Goal: Task Accomplishment & Management: Use online tool/utility

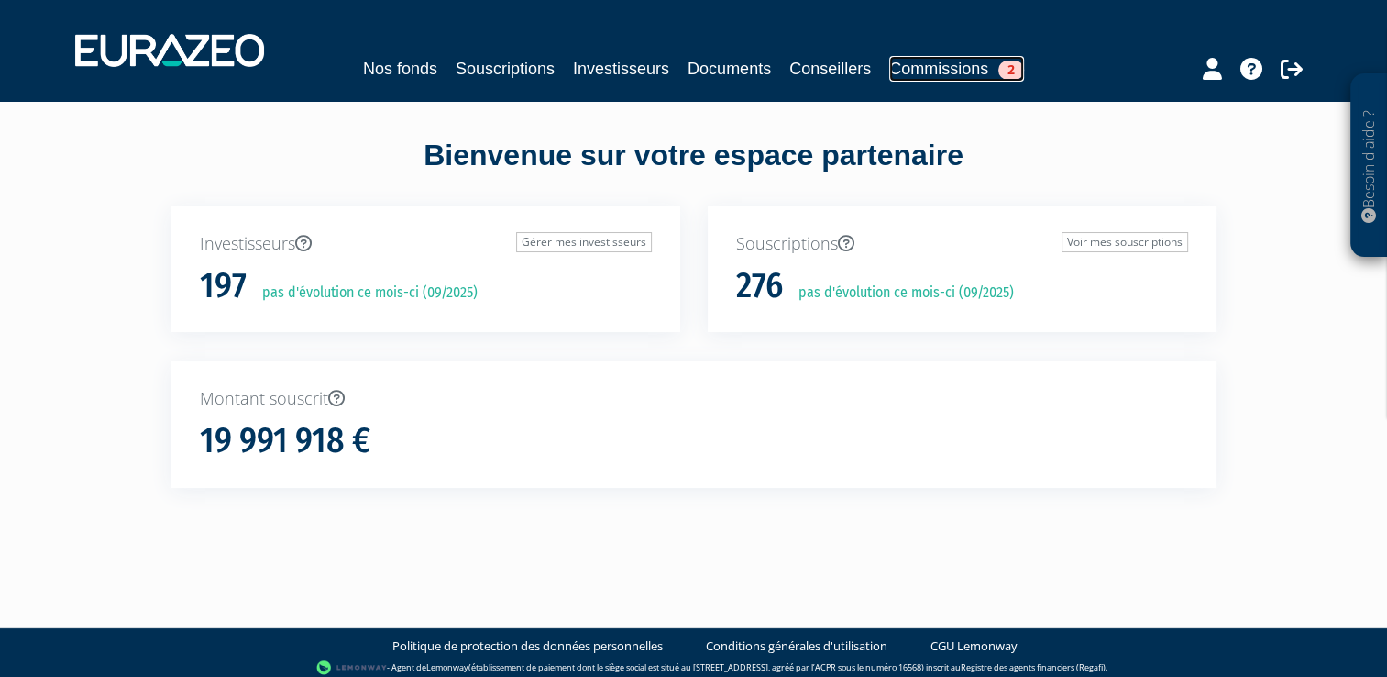
click at [935, 64] on link "Commissions 2" at bounding box center [956, 69] width 135 height 26
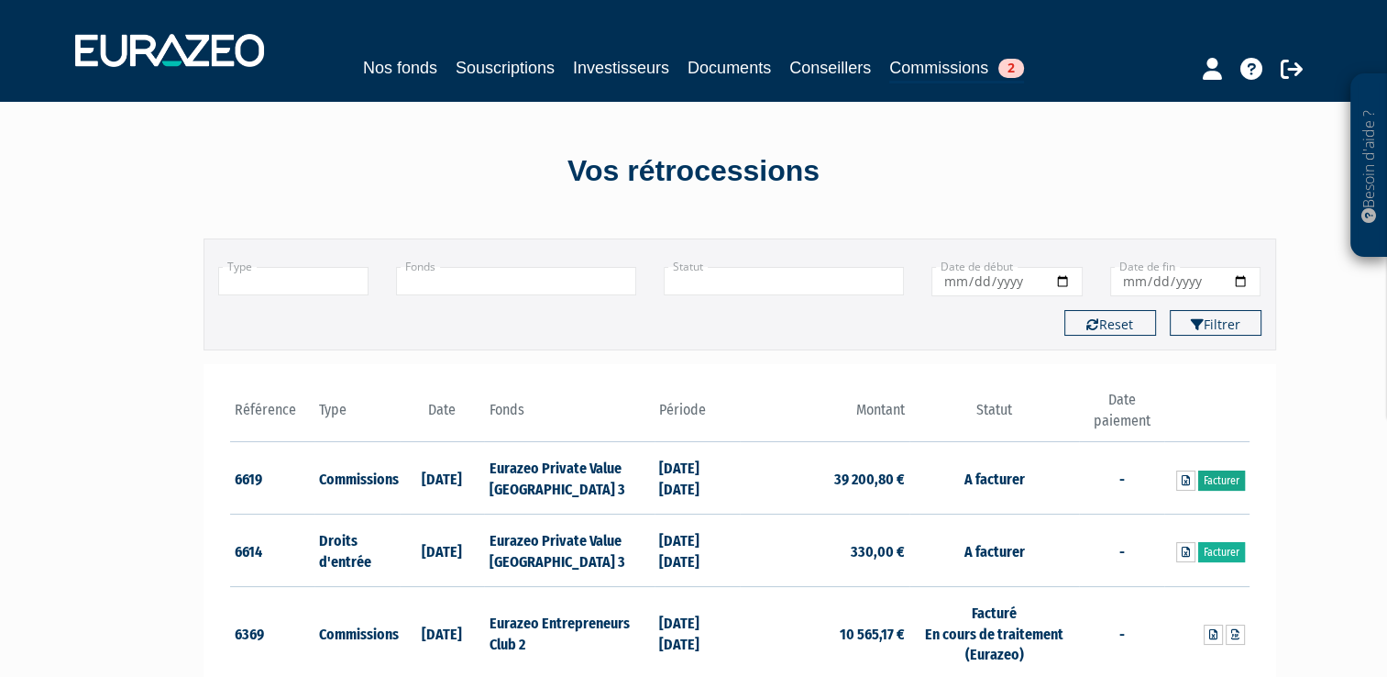
click at [1214, 474] on link "Facturer" at bounding box center [1221, 480] width 47 height 20
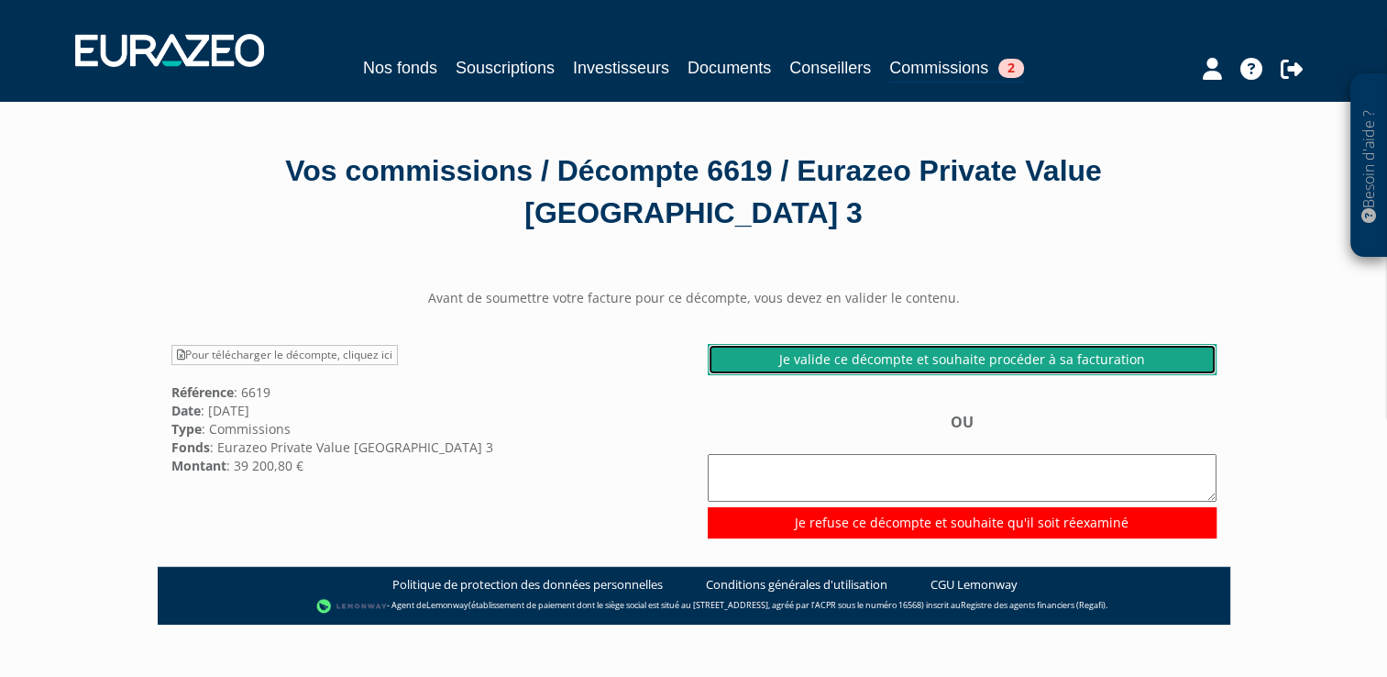
click at [792, 354] on link "Je valide ce décompte et souhaite procéder à sa facturation" at bounding box center [962, 359] width 509 height 31
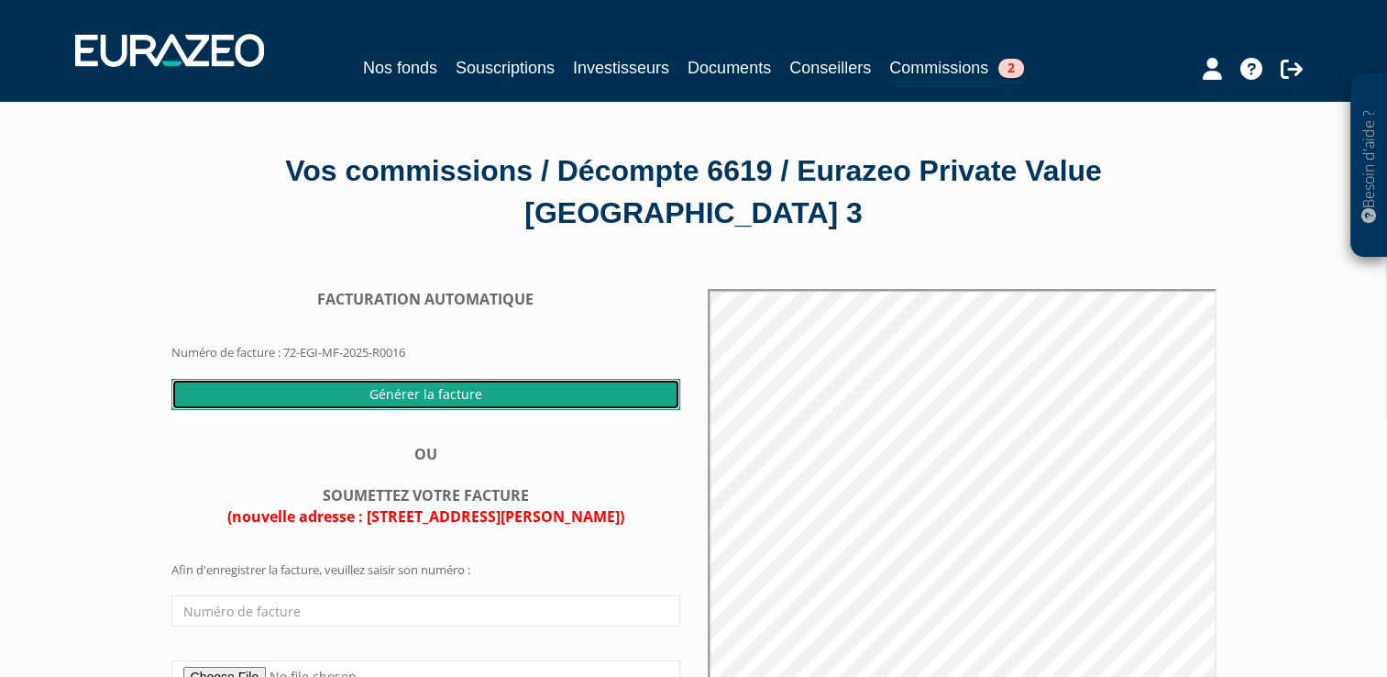
click at [411, 392] on input "Générer la facture" at bounding box center [425, 394] width 509 height 31
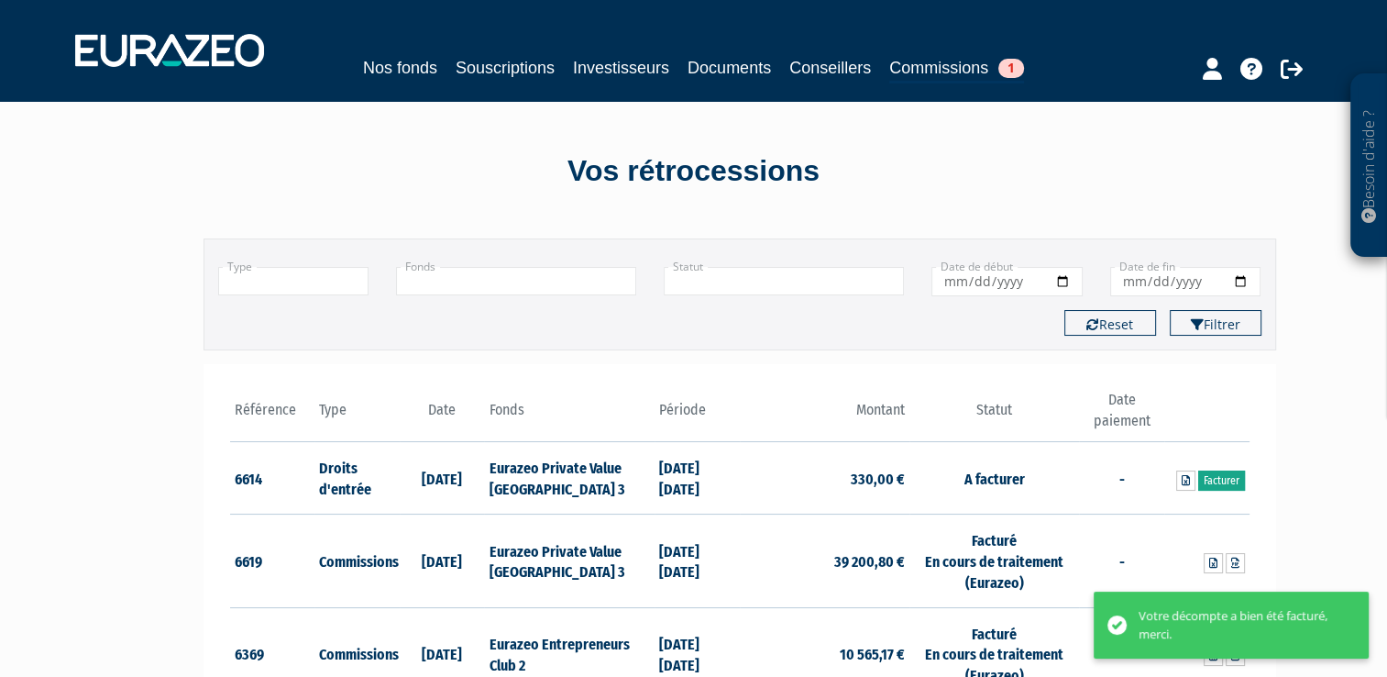
click at [1220, 471] on link "Facturer" at bounding box center [1221, 480] width 47 height 20
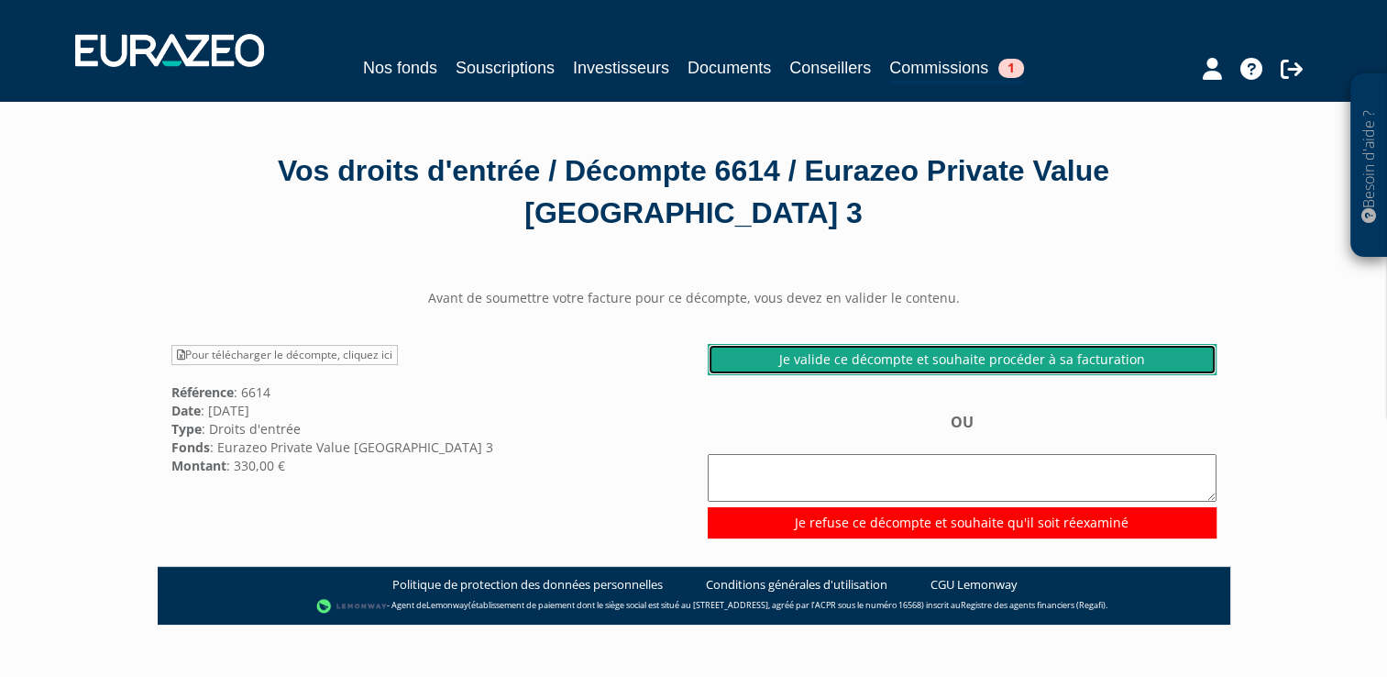
click at [876, 354] on link "Je valide ce décompte et souhaite procéder à sa facturation" at bounding box center [962, 359] width 509 height 31
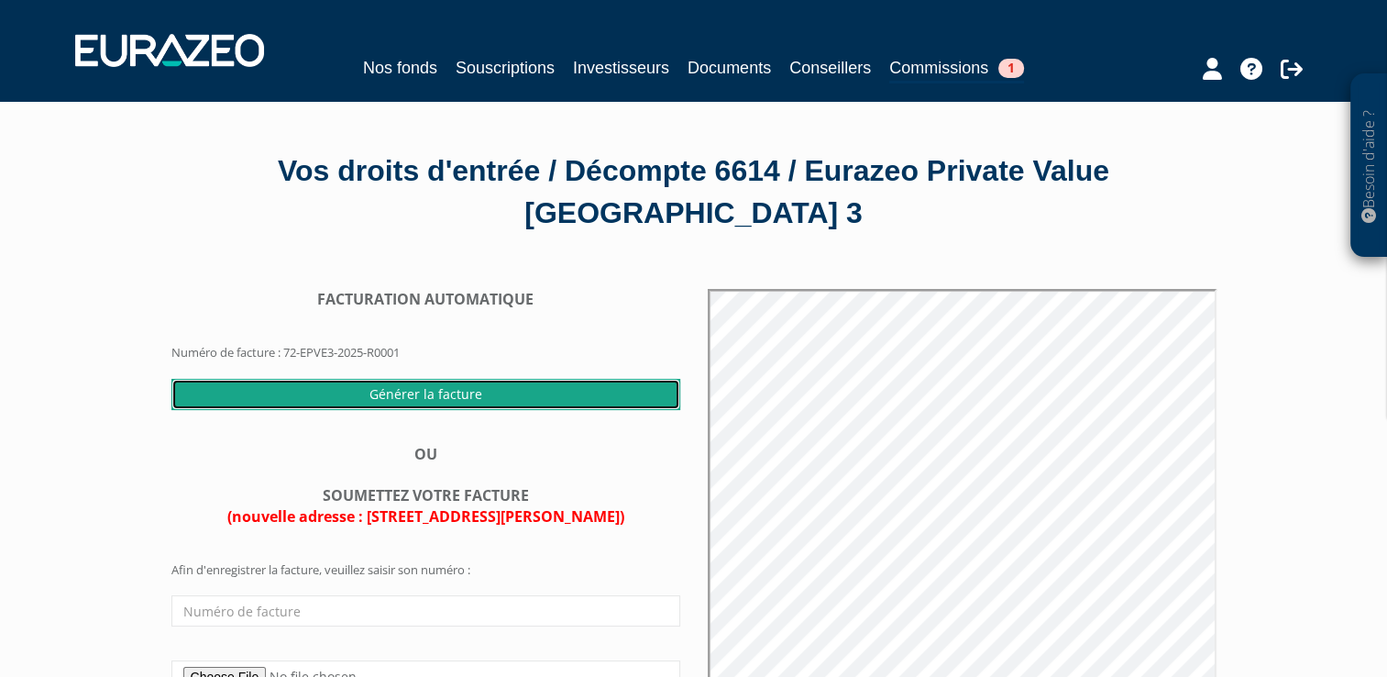
click at [363, 394] on input "Générer la facture" at bounding box center [425, 394] width 509 height 31
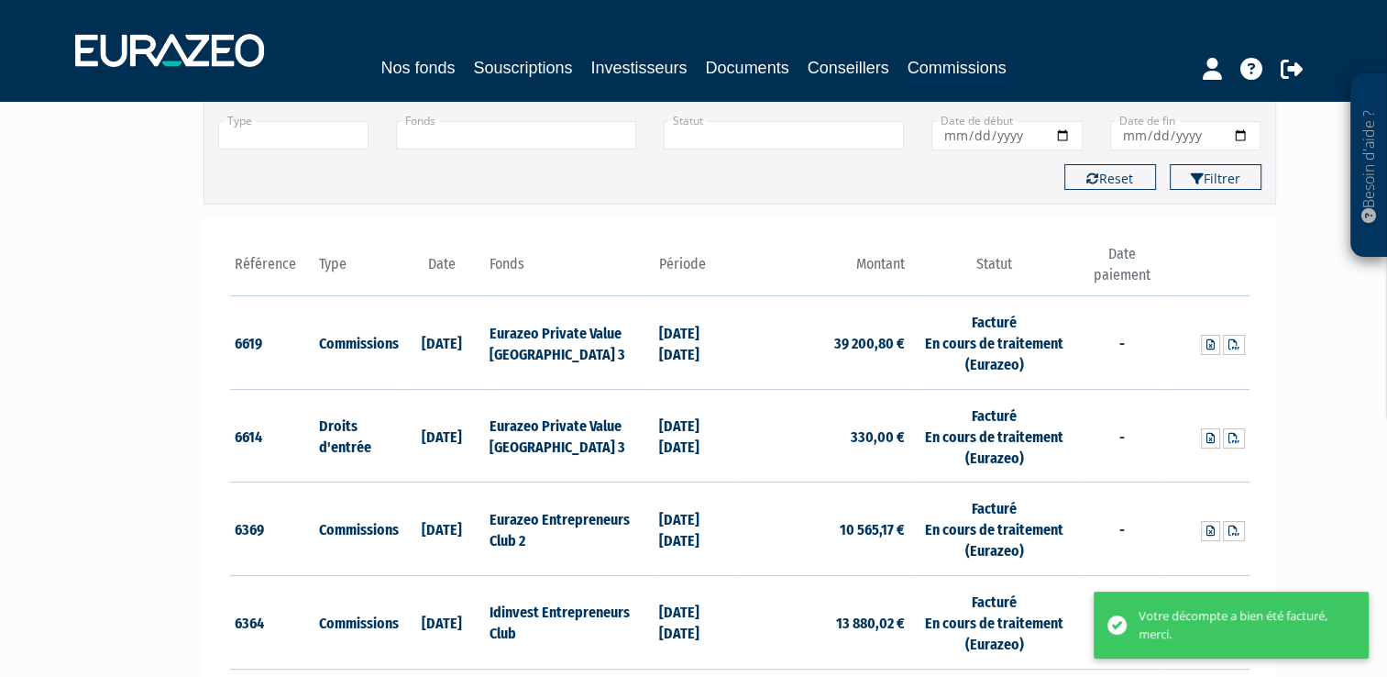
scroll to position [147, 0]
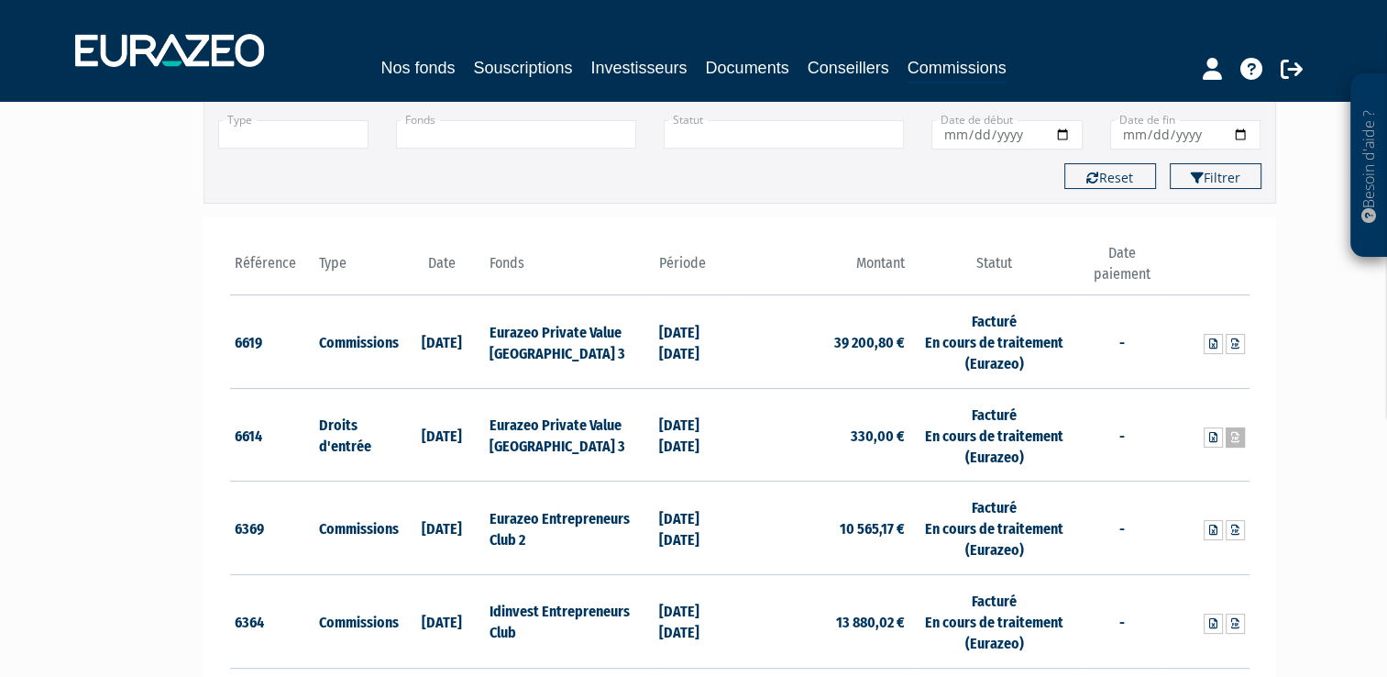
click at [1239, 433] on link at bounding box center [1235, 437] width 19 height 20
click at [1232, 343] on icon at bounding box center [1235, 343] width 8 height 11
